Goal: Task Accomplishment & Management: Manage account settings

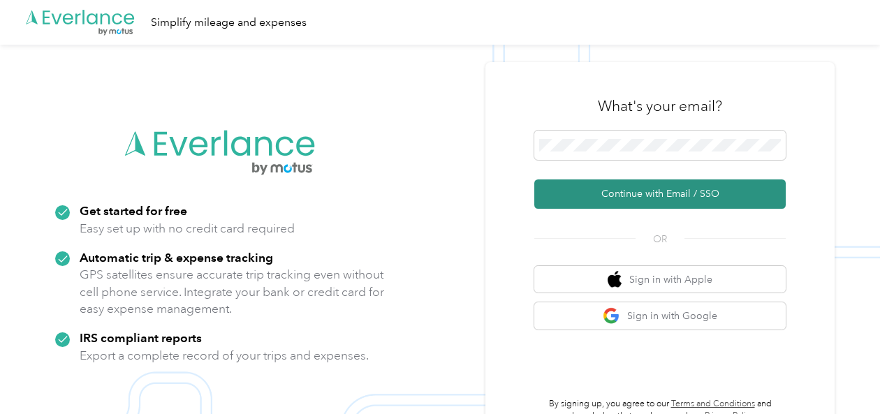
click at [652, 194] on button "Continue with Email / SSO" at bounding box center [659, 194] width 251 height 29
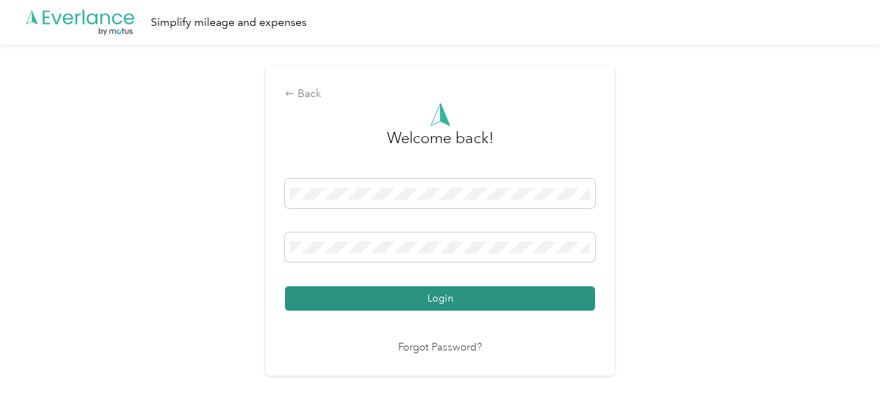
click at [447, 302] on button "Login" at bounding box center [440, 298] width 310 height 24
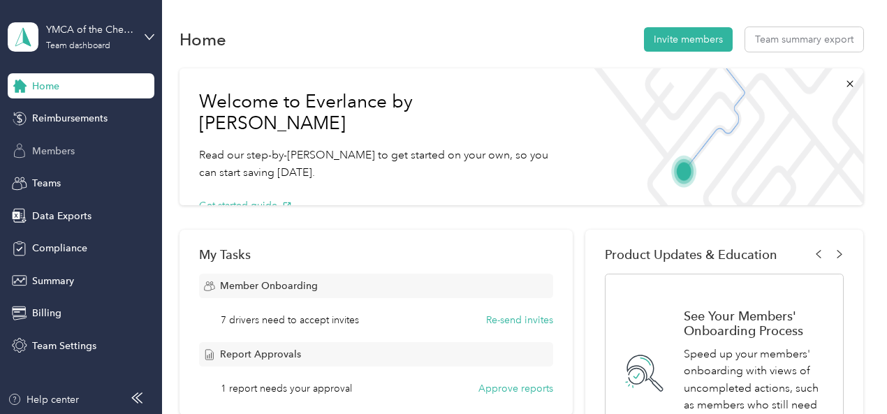
click at [60, 149] on span "Members" at bounding box center [53, 151] width 43 height 15
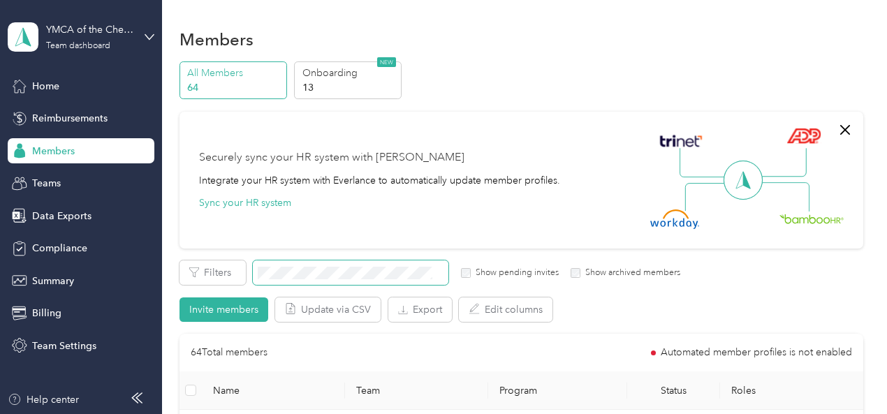
click at [289, 264] on span at bounding box center [351, 273] width 196 height 24
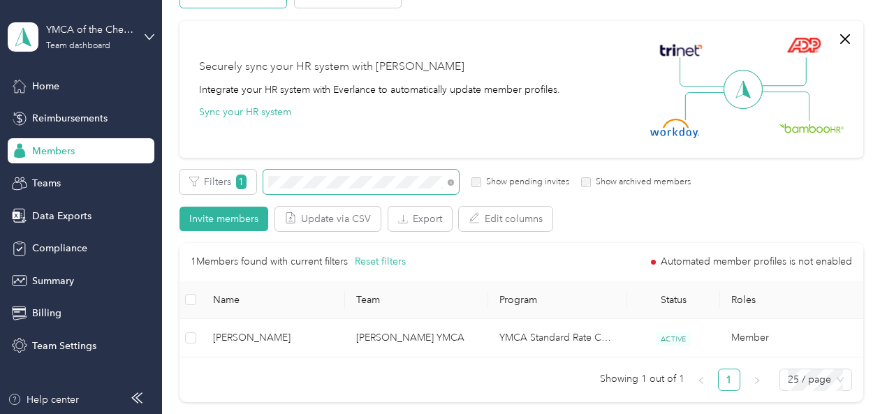
scroll to position [140, 0]
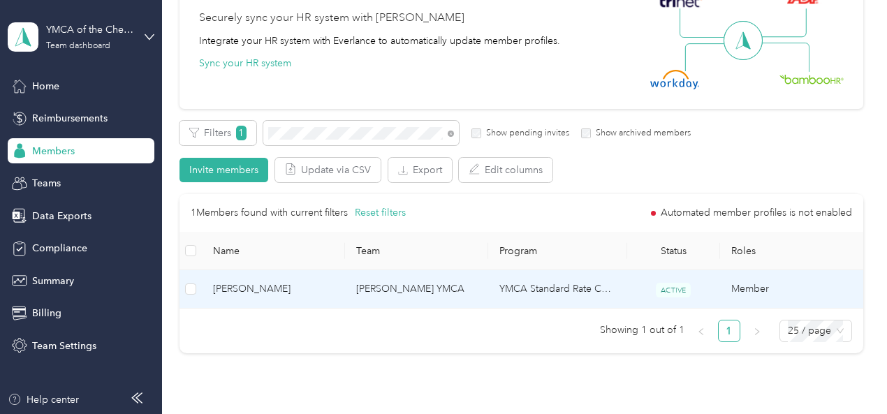
click at [261, 286] on span "[PERSON_NAME]" at bounding box center [273, 288] width 121 height 15
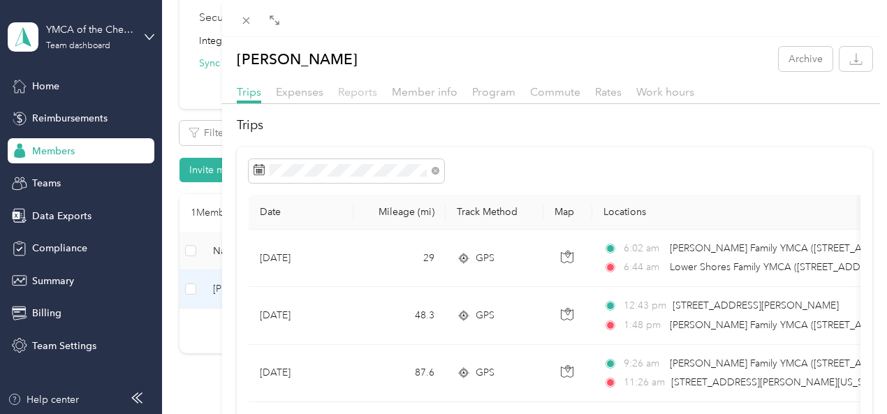
click at [377, 91] on span "Reports" at bounding box center [357, 91] width 39 height 13
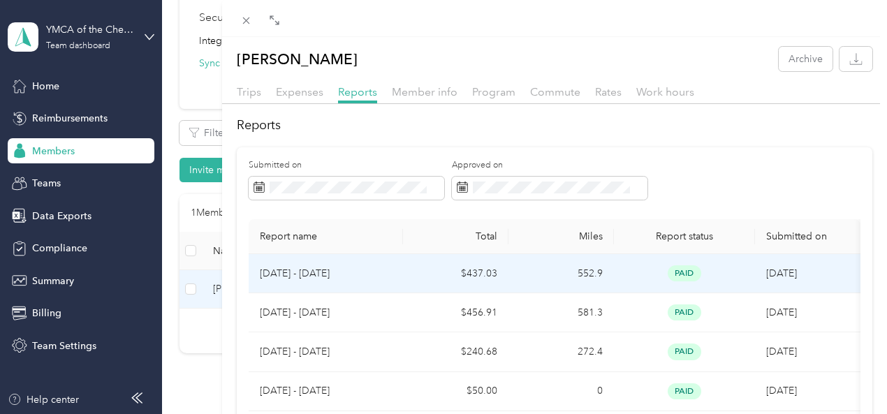
click at [392, 280] on p "[DATE] - [DATE]" at bounding box center [326, 273] width 132 height 15
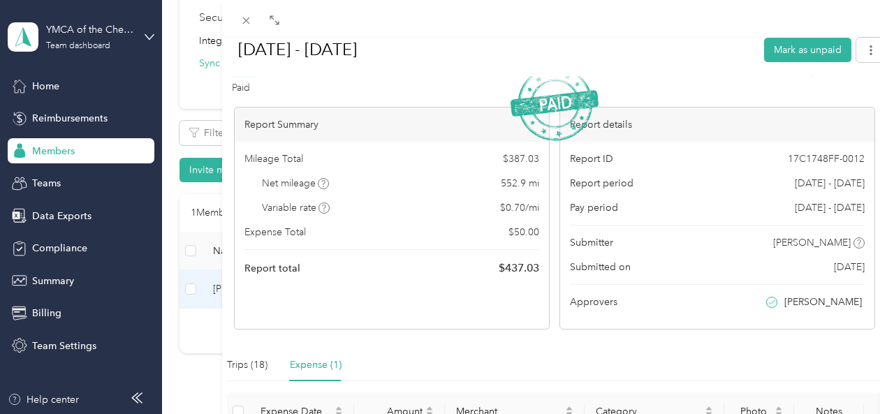
scroll to position [210, 0]
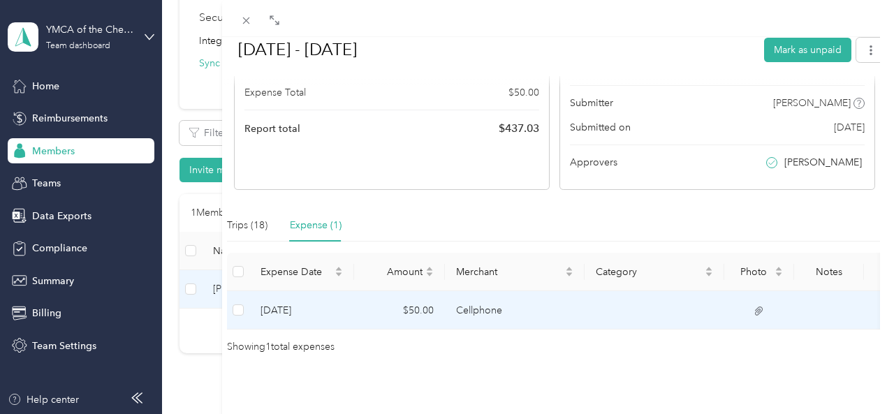
click at [354, 309] on td "[DATE]" at bounding box center [301, 310] width 105 height 38
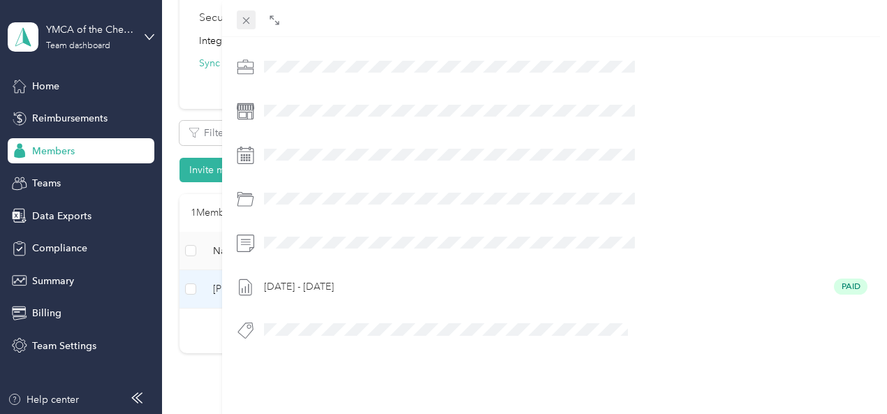
click at [252, 24] on icon at bounding box center [246, 21] width 12 height 12
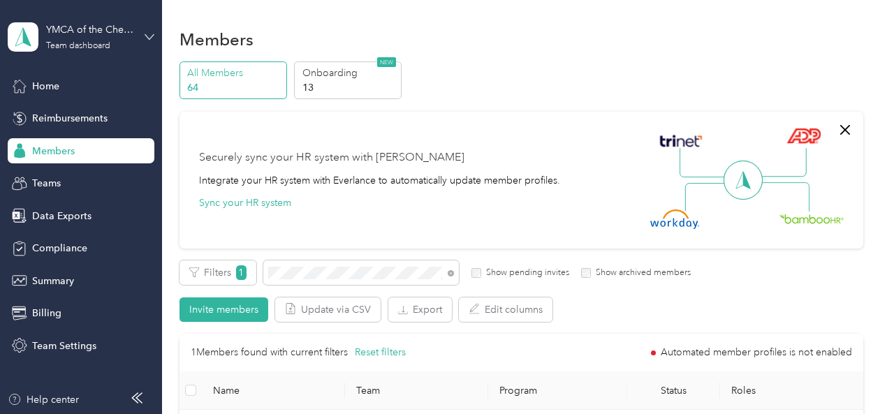
click at [149, 36] on icon at bounding box center [150, 37] width 10 height 10
click at [52, 177] on div "Log out" at bounding box center [154, 171] width 274 height 24
